Goal: Transaction & Acquisition: Purchase product/service

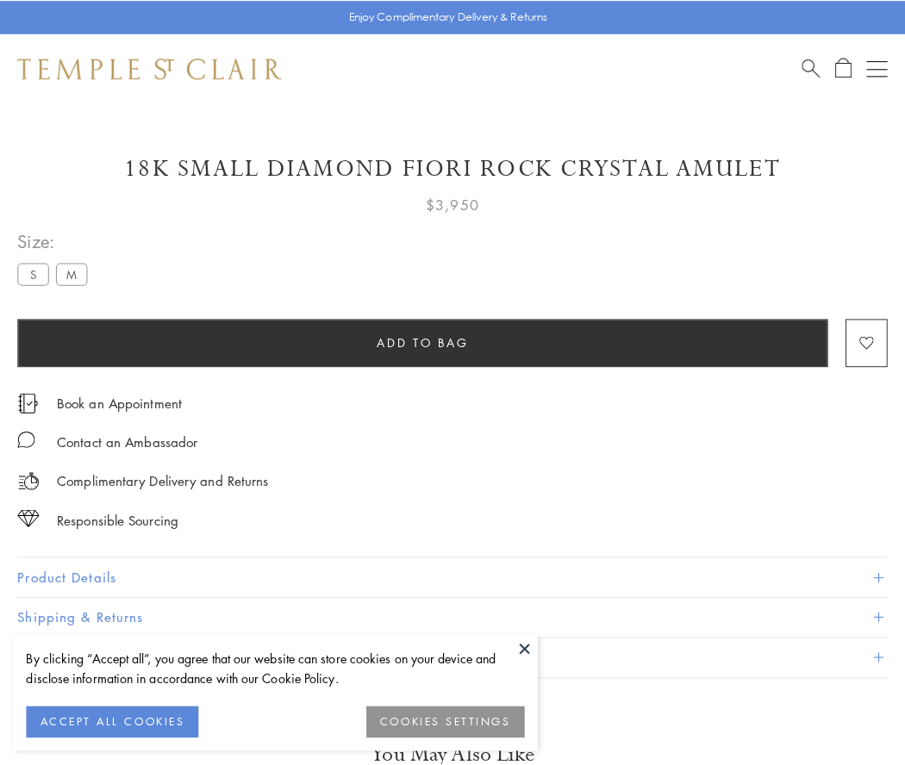
scroll to position [8, 0]
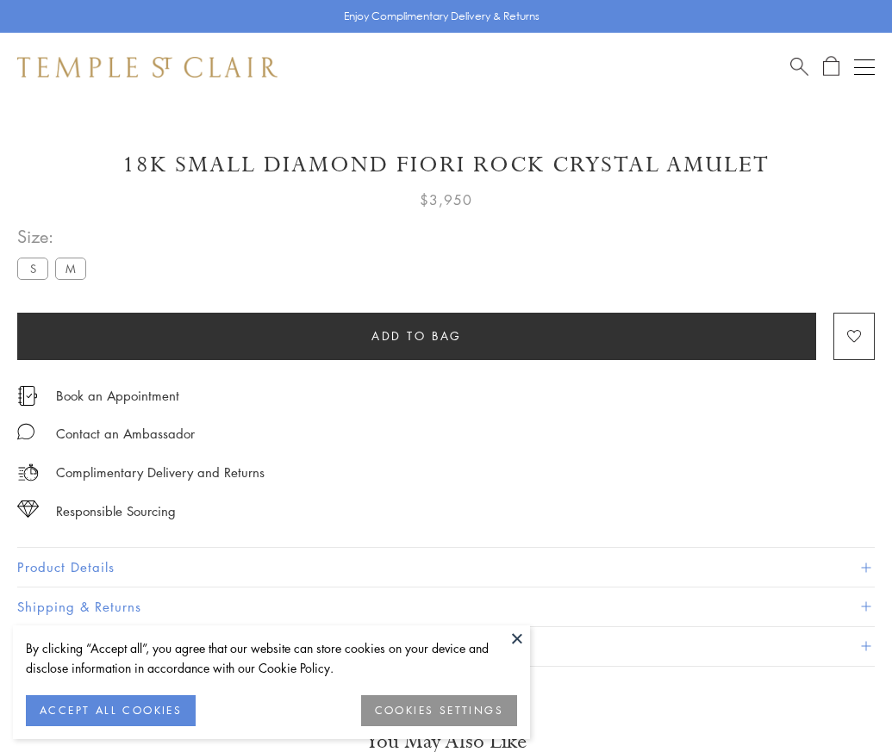
click at [416, 335] on span "Add to bag" at bounding box center [416, 336] width 90 height 19
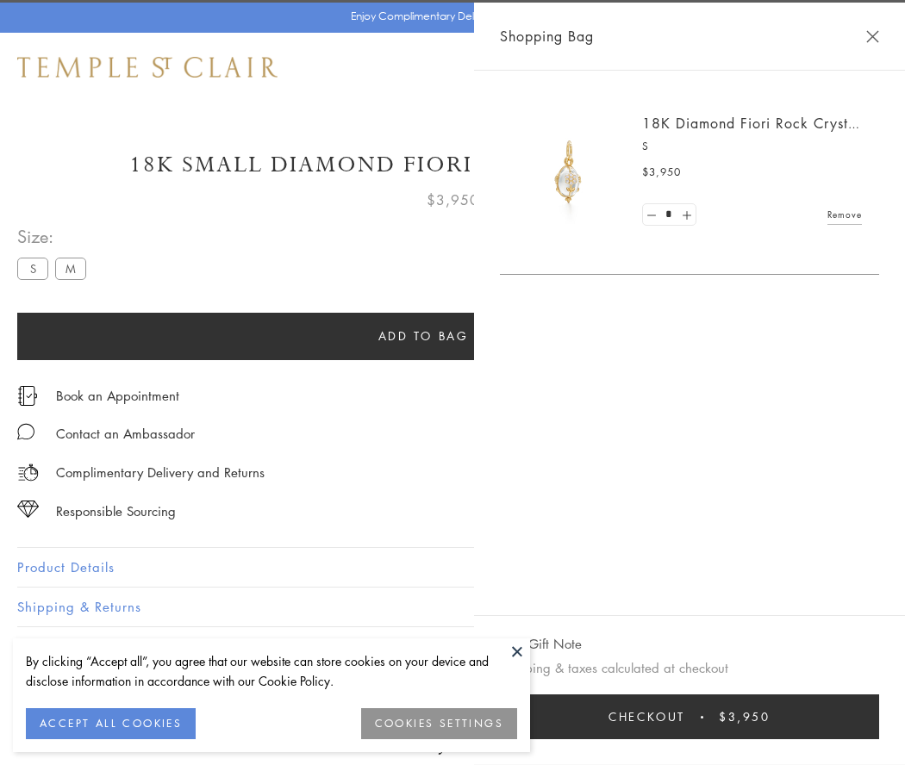
click at [879, 717] on button "Checkout $3,950" at bounding box center [689, 717] width 379 height 45
